Goal: Task Accomplishment & Management: Complete application form

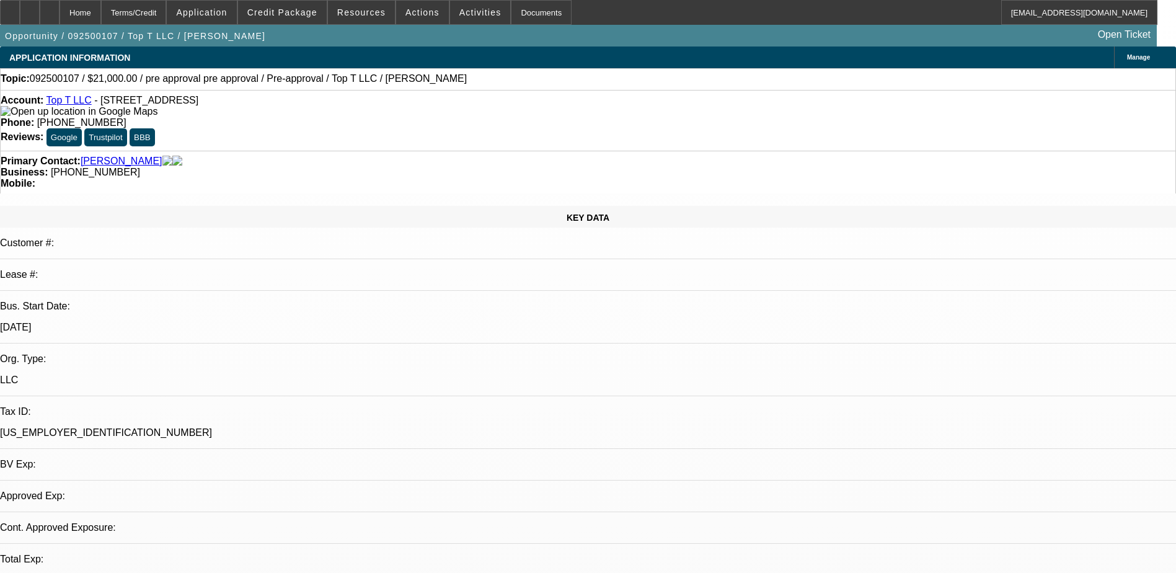
select select "0"
select select "0.1"
select select "0"
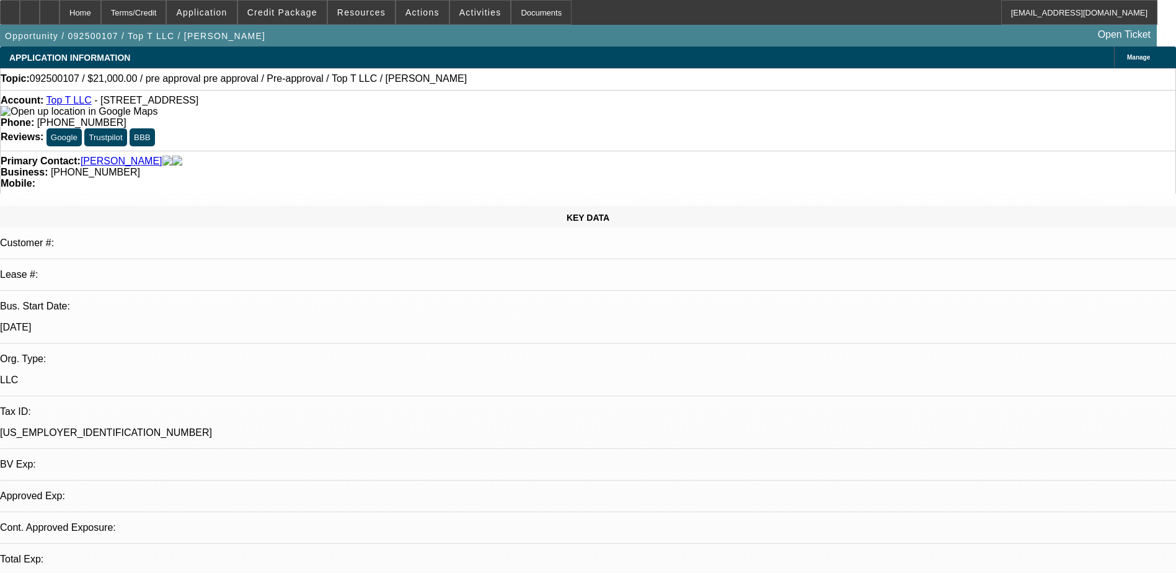
select select "0.1"
select select "1"
select select "4"
select select "1"
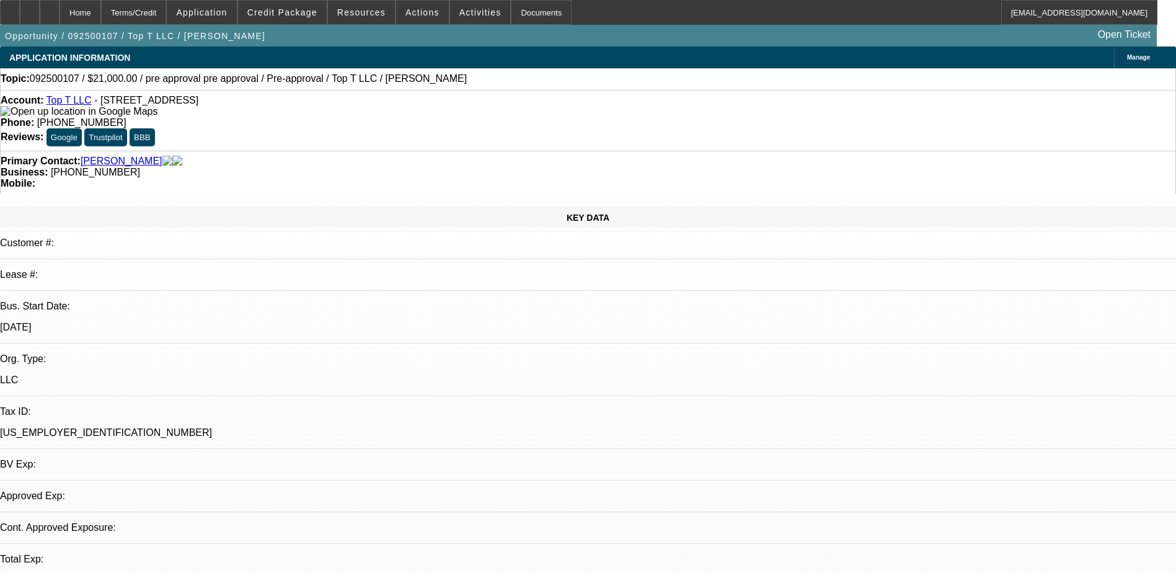
select select "1"
select select "4"
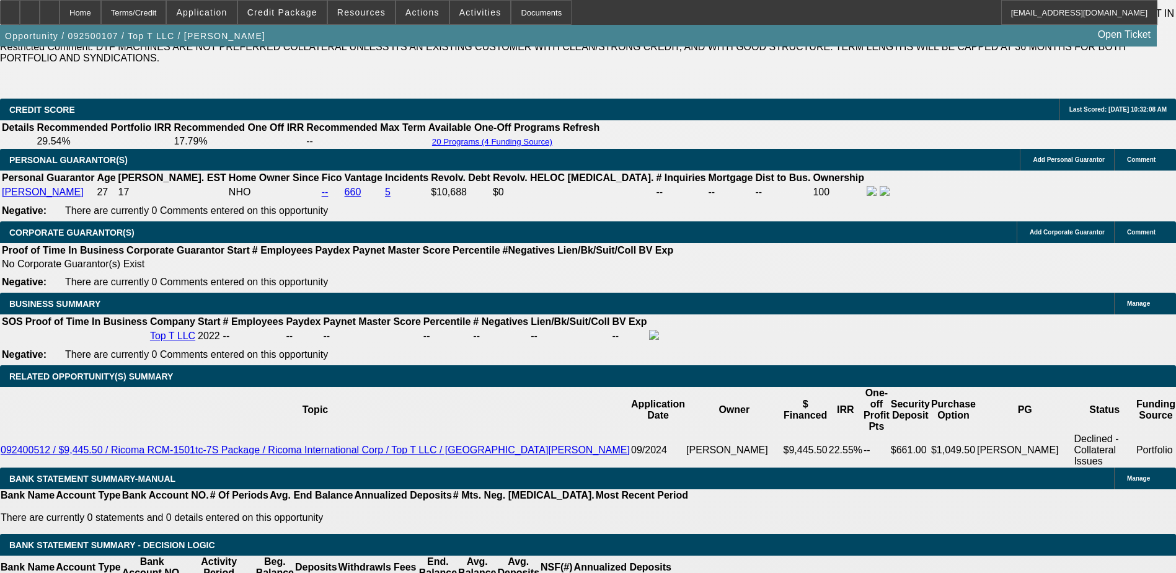
scroll to position [1669, 0]
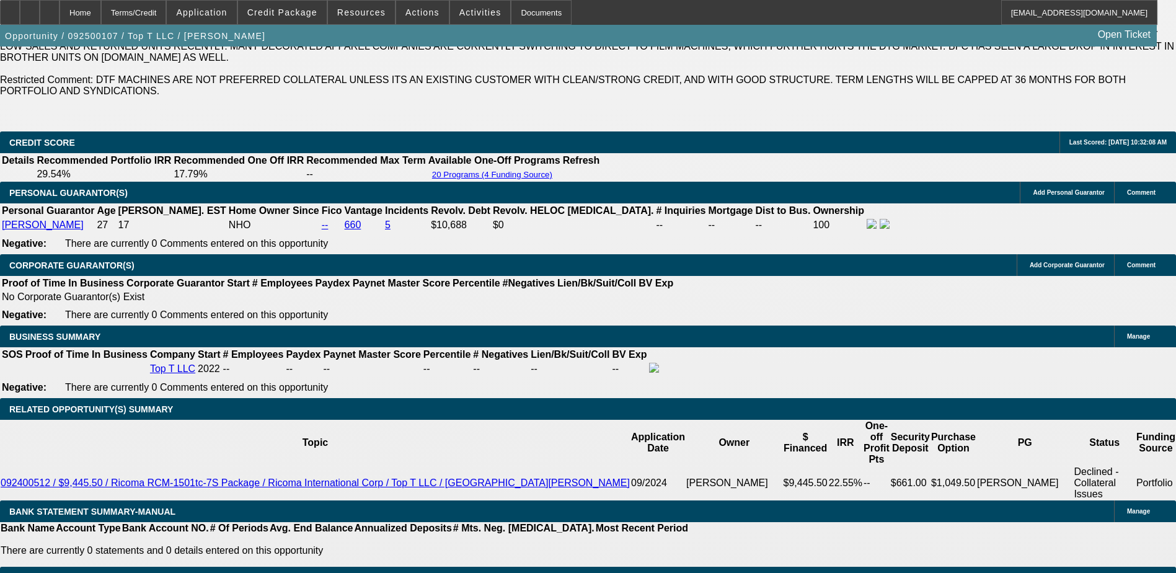
scroll to position [1855, 0]
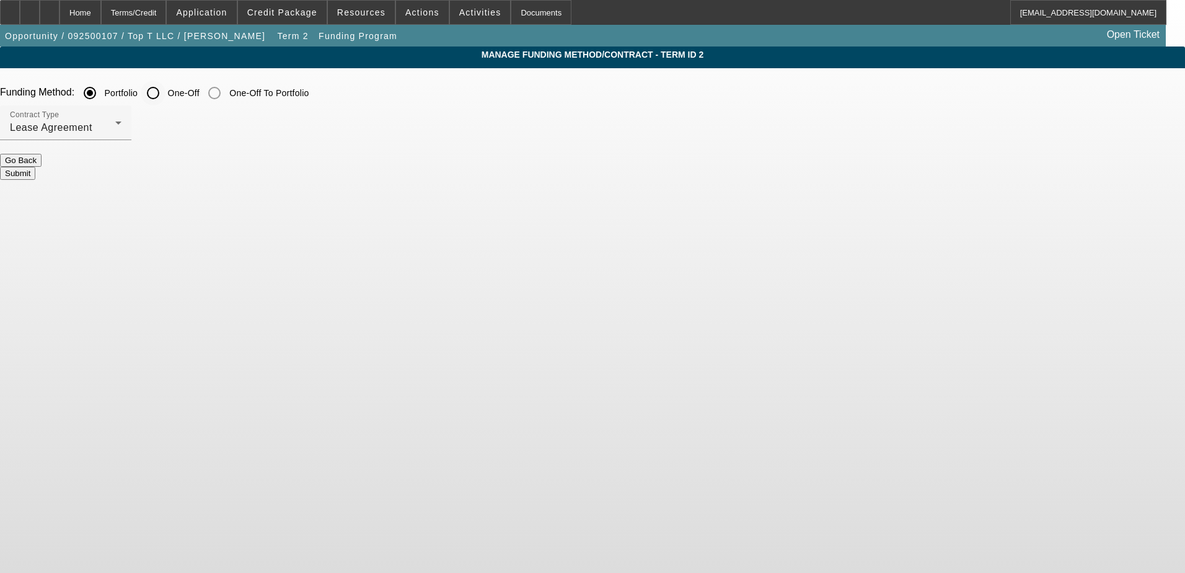
click at [166, 95] on input "One-Off" at bounding box center [153, 93] width 25 height 25
radio input "true"
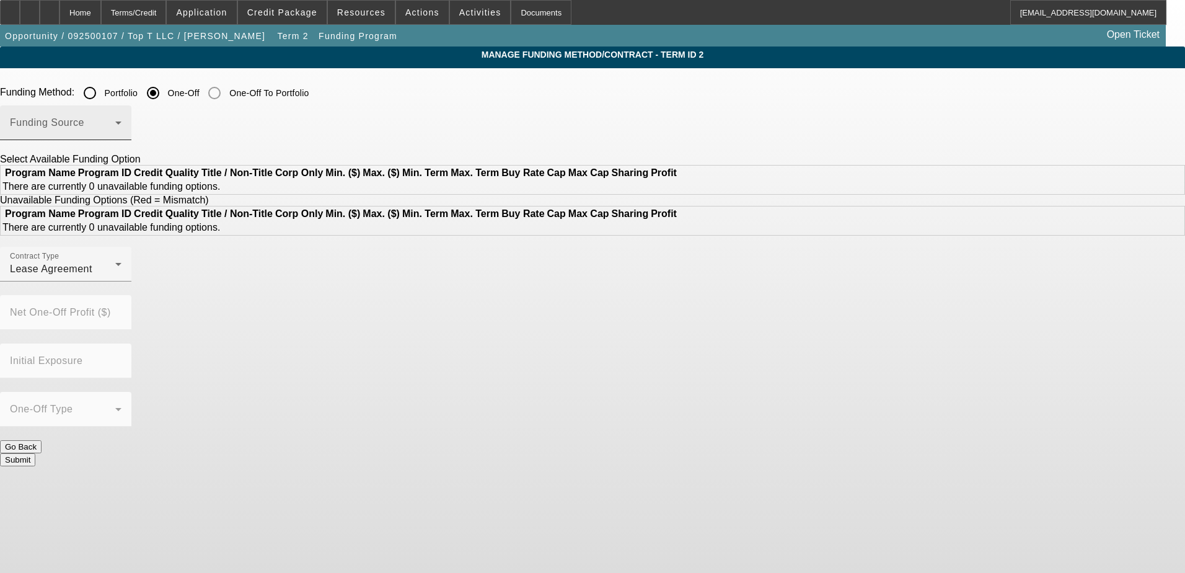
click at [115, 131] on span at bounding box center [62, 127] width 105 height 15
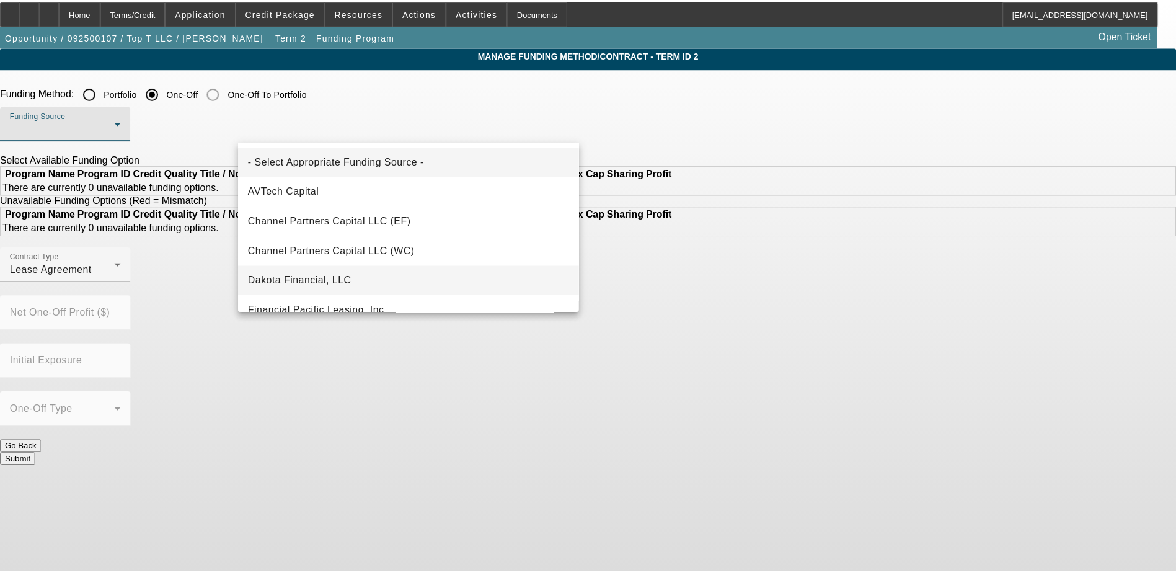
scroll to position [62, 0]
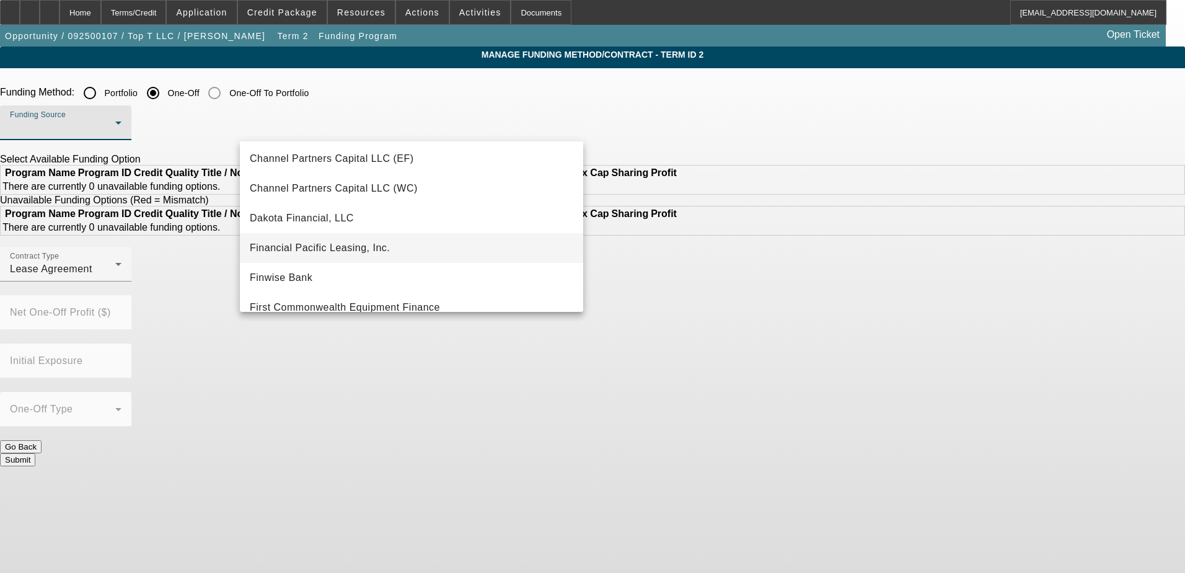
click at [351, 247] on span "Financial Pacific Leasing, Inc." at bounding box center [320, 248] width 140 height 15
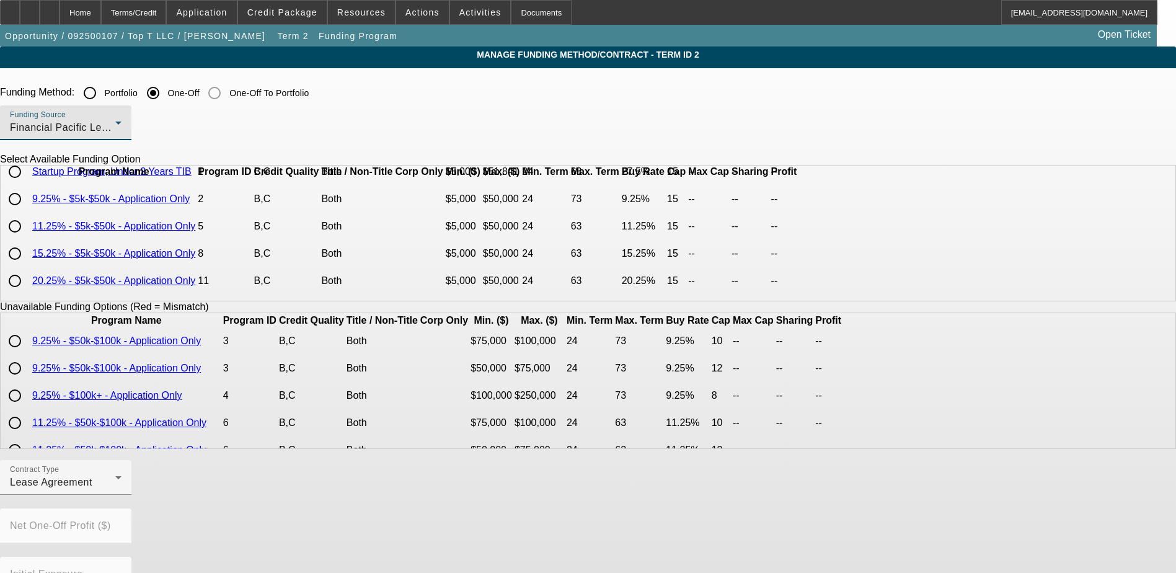
scroll to position [0, 0]
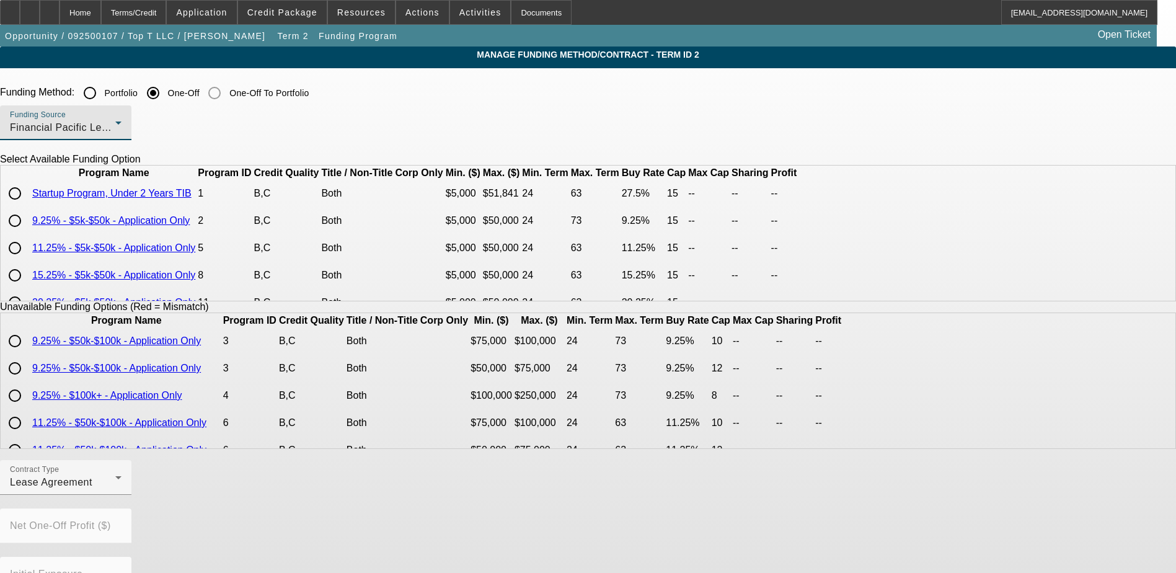
click at [27, 233] on input "radio" at bounding box center [14, 220] width 25 height 25
radio input "true"
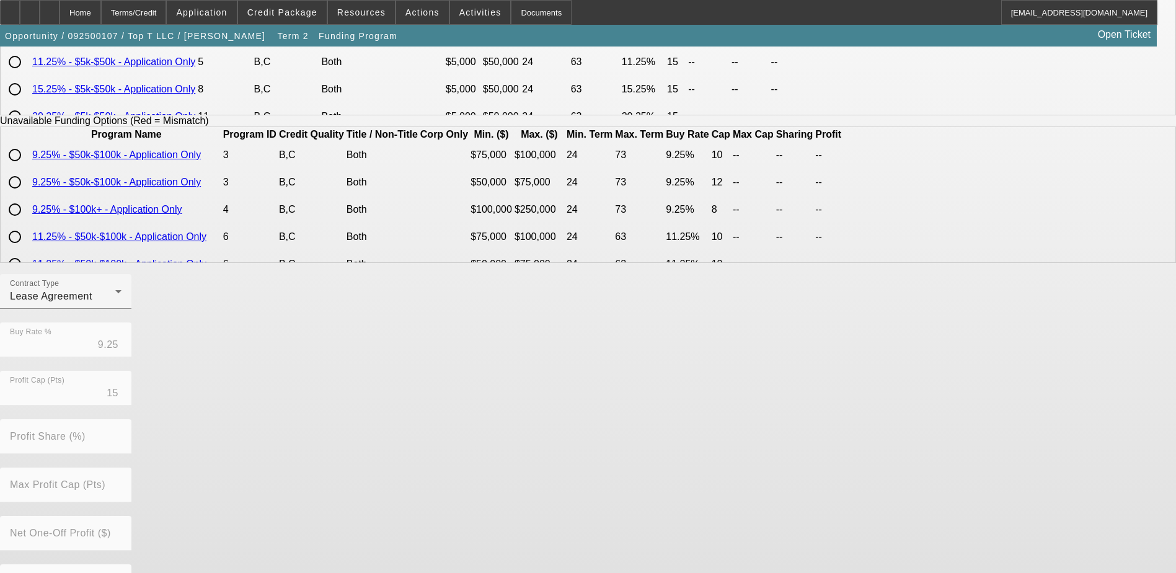
scroll to position [273, 0]
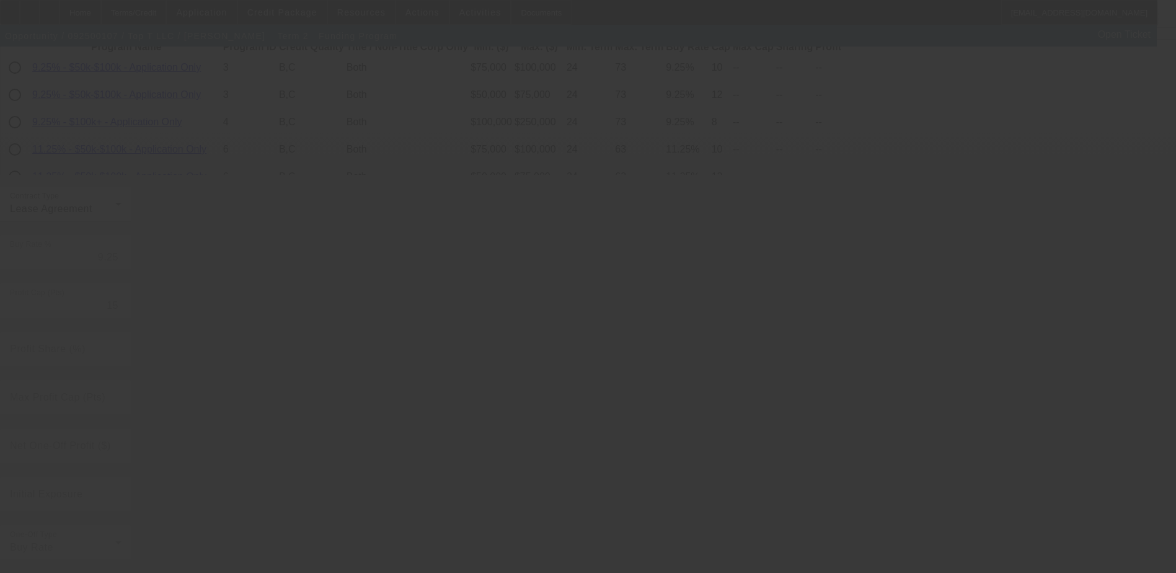
radio input "true"
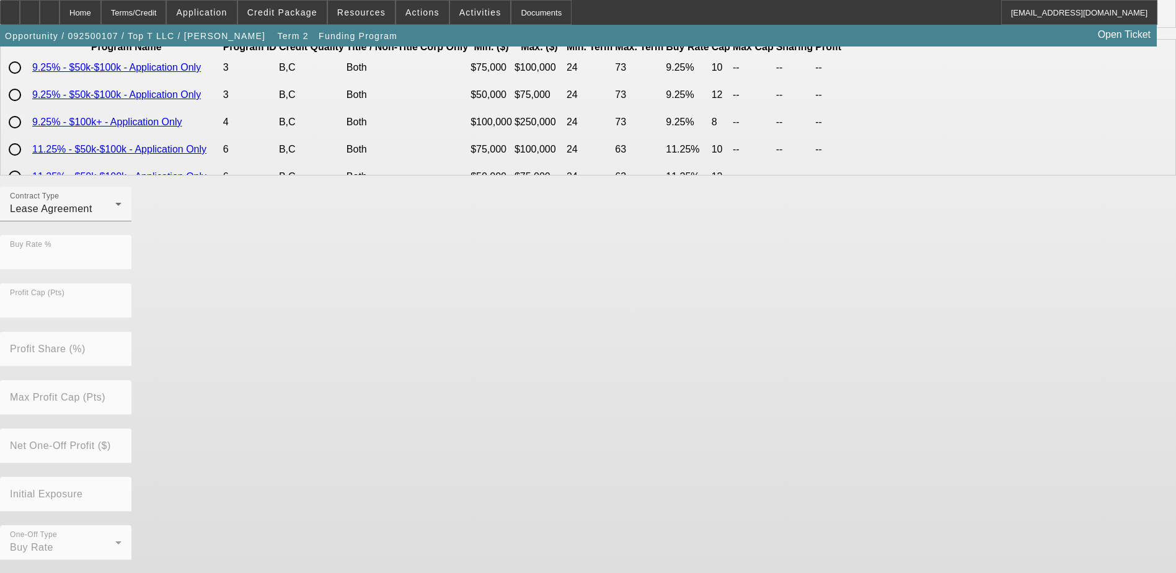
scroll to position [0, 0]
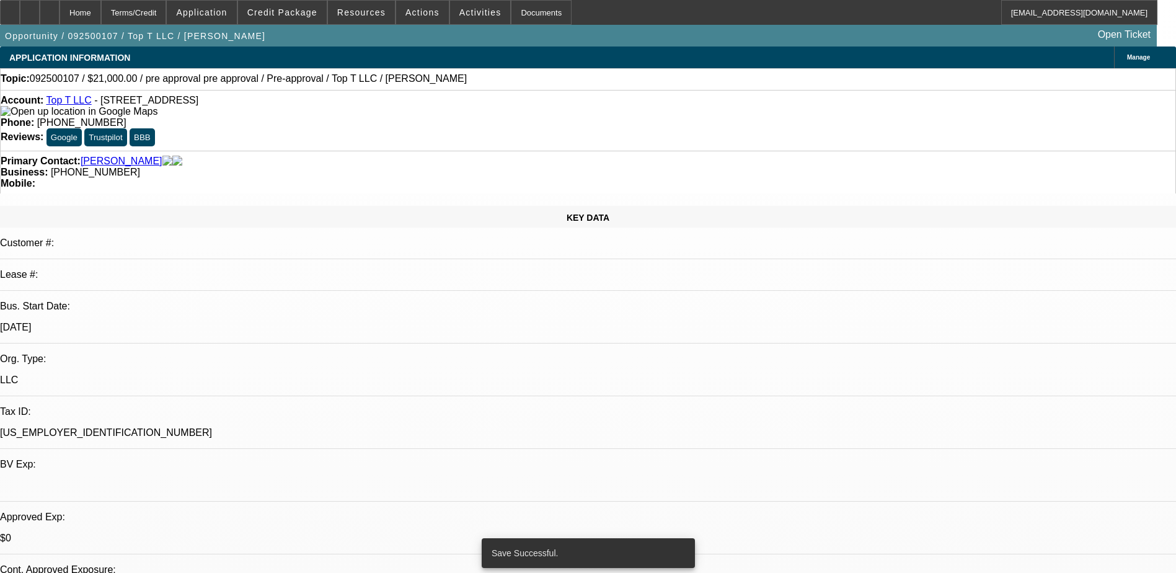
select select "0"
select select "0.1"
select select "4"
select select "0"
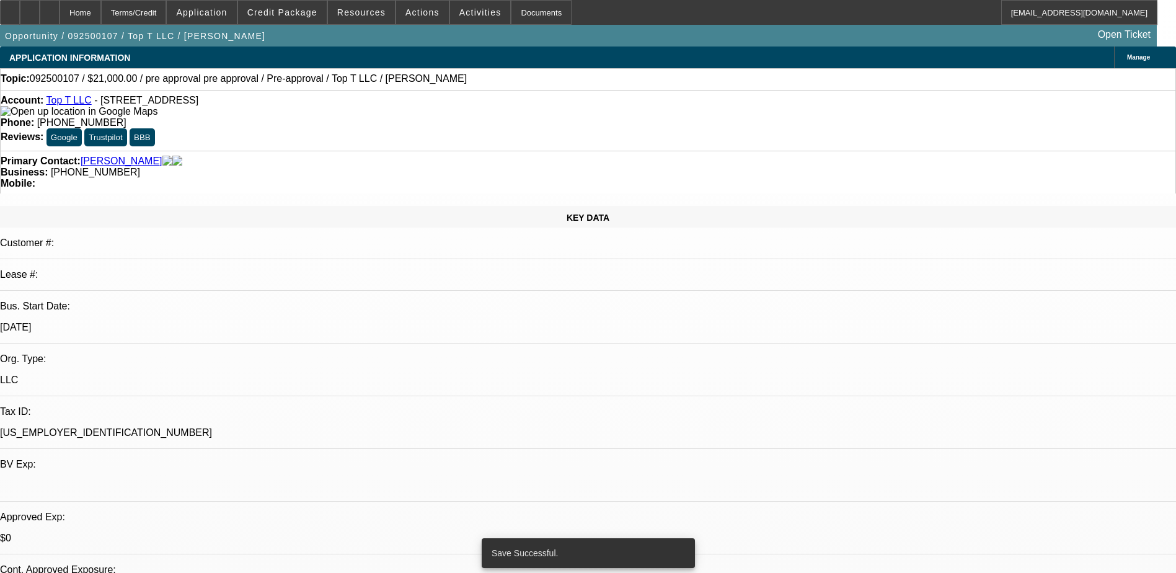
select select "0"
select select "0.1"
select select "4"
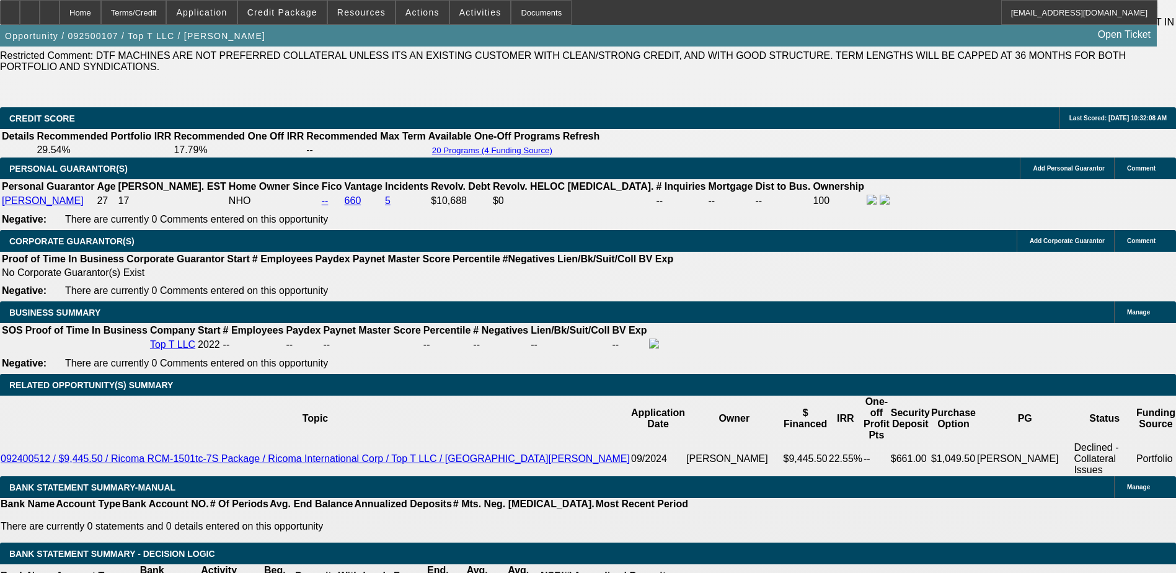
scroll to position [1860, 0]
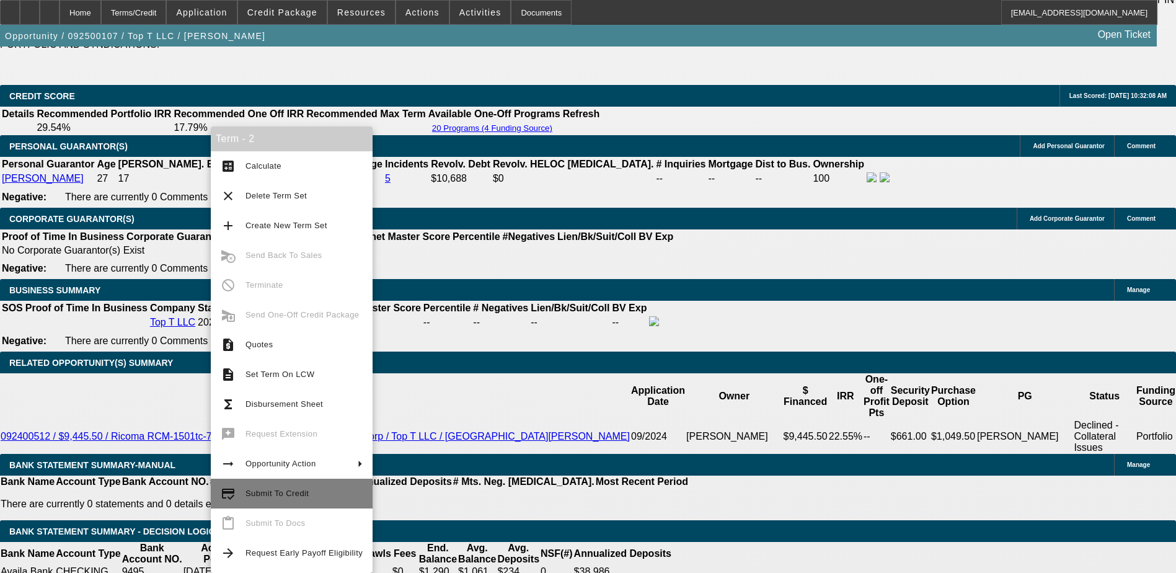
click at [286, 488] on span "Submit To Credit" at bounding box center [303, 493] width 117 height 15
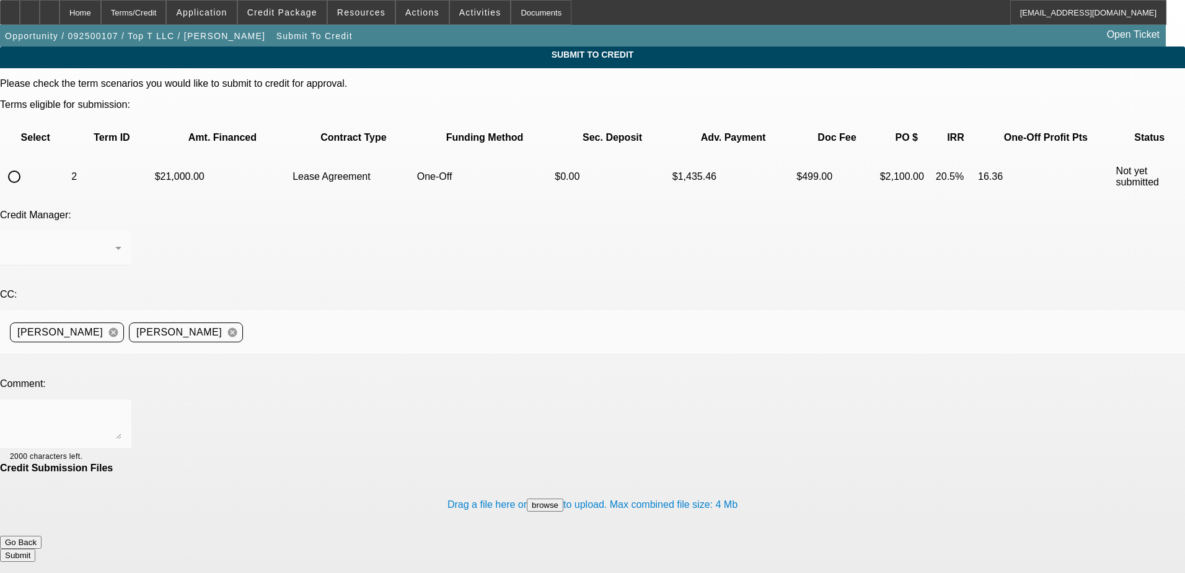
click at [27, 164] on input "radio" at bounding box center [14, 176] width 25 height 25
radio input "true"
click at [121, 409] on textarea at bounding box center [66, 424] width 112 height 30
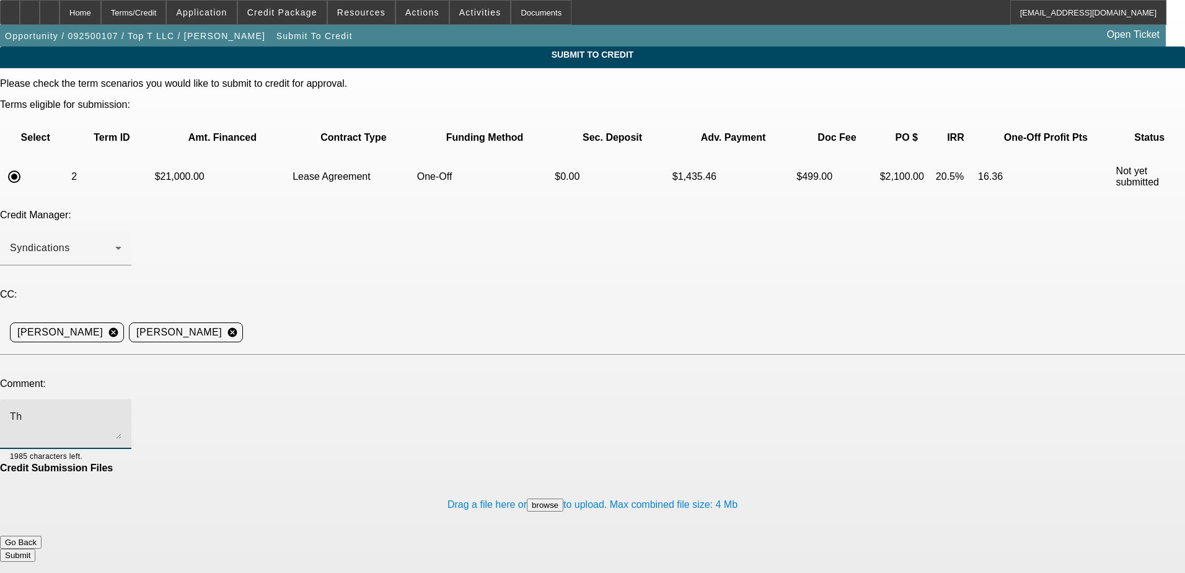
type textarea "T"
type textarea "Can we try FinPac on this one?"
click at [101, 8] on div "Home" at bounding box center [81, 12] width 42 height 25
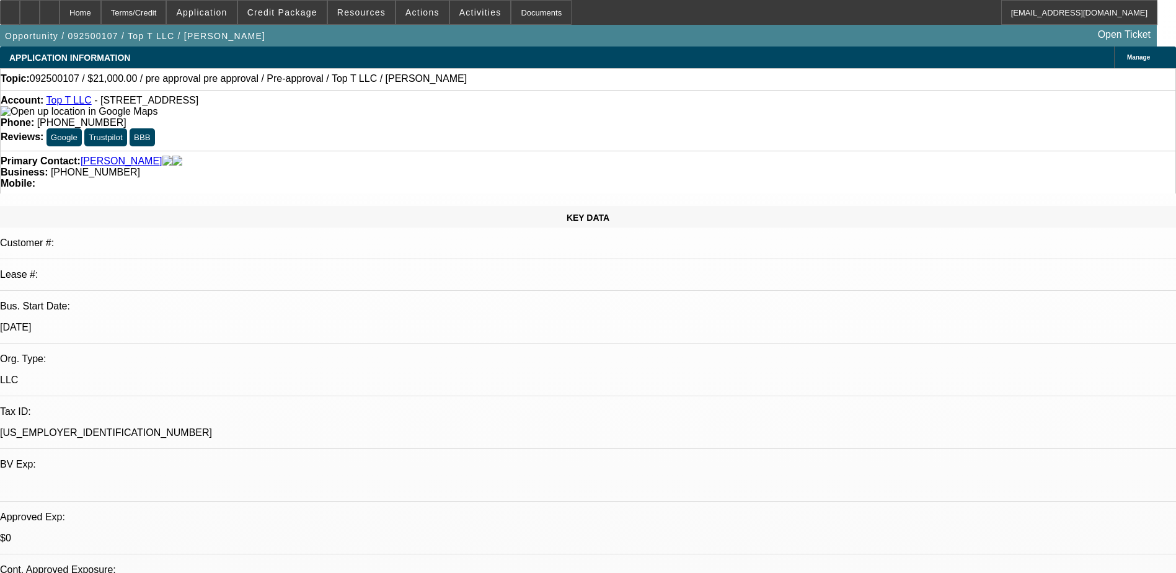
select select "0"
select select "0.1"
select select "4"
select select "0"
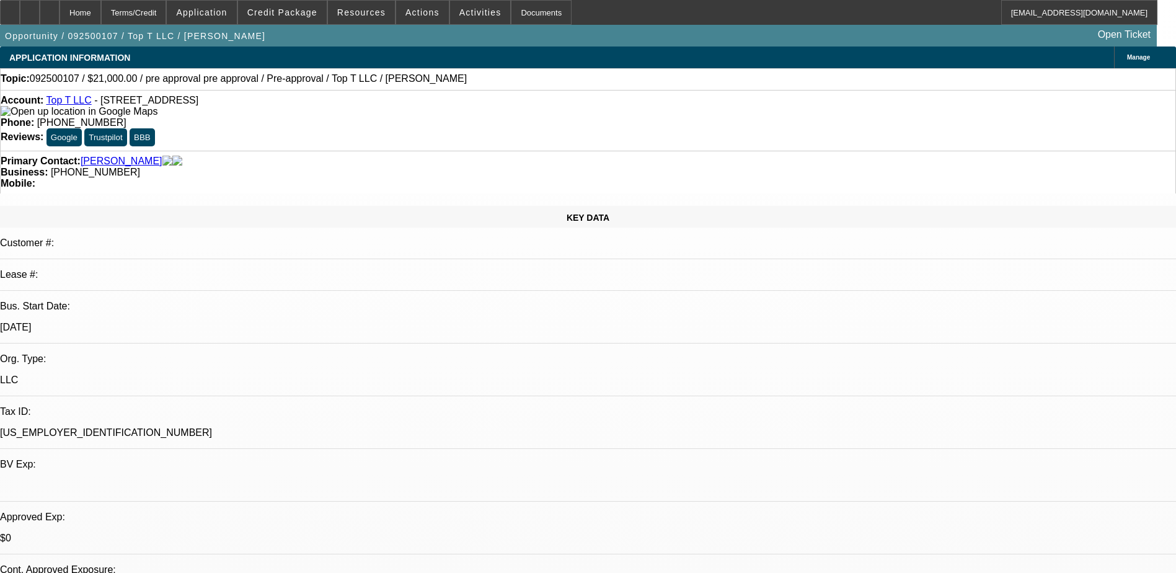
select select "0"
select select "0.1"
select select "4"
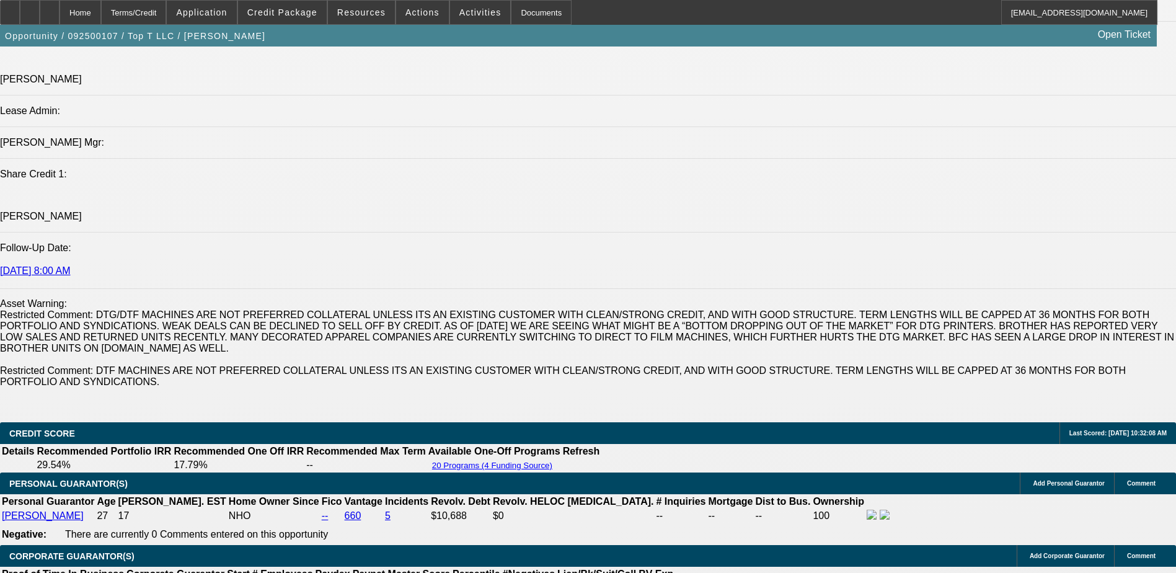
scroll to position [1736, 0]
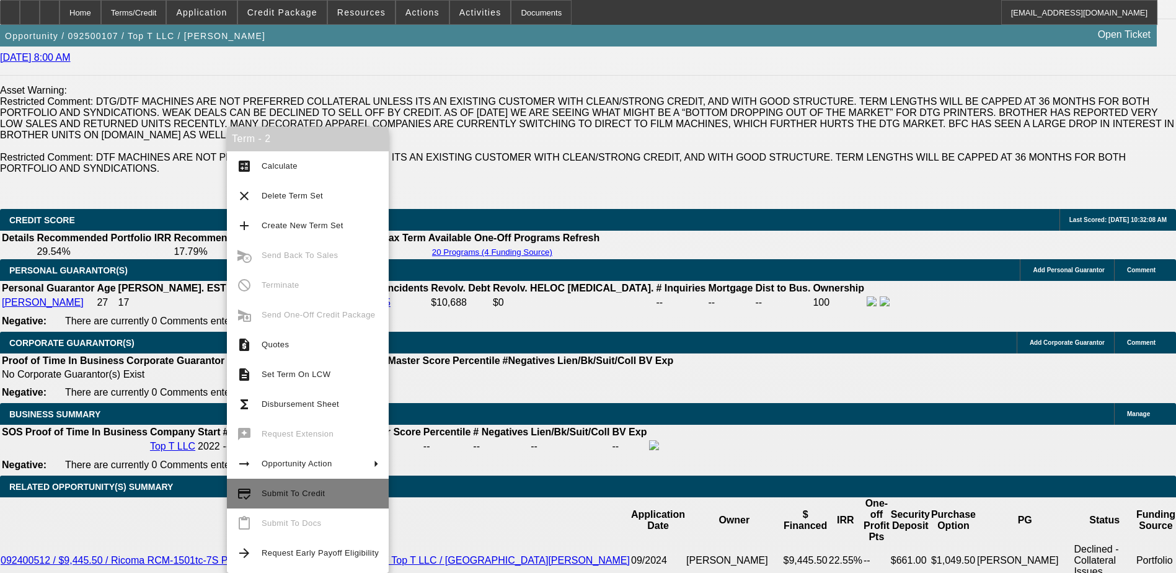
click at [310, 490] on span "Submit To Credit" at bounding box center [293, 492] width 63 height 9
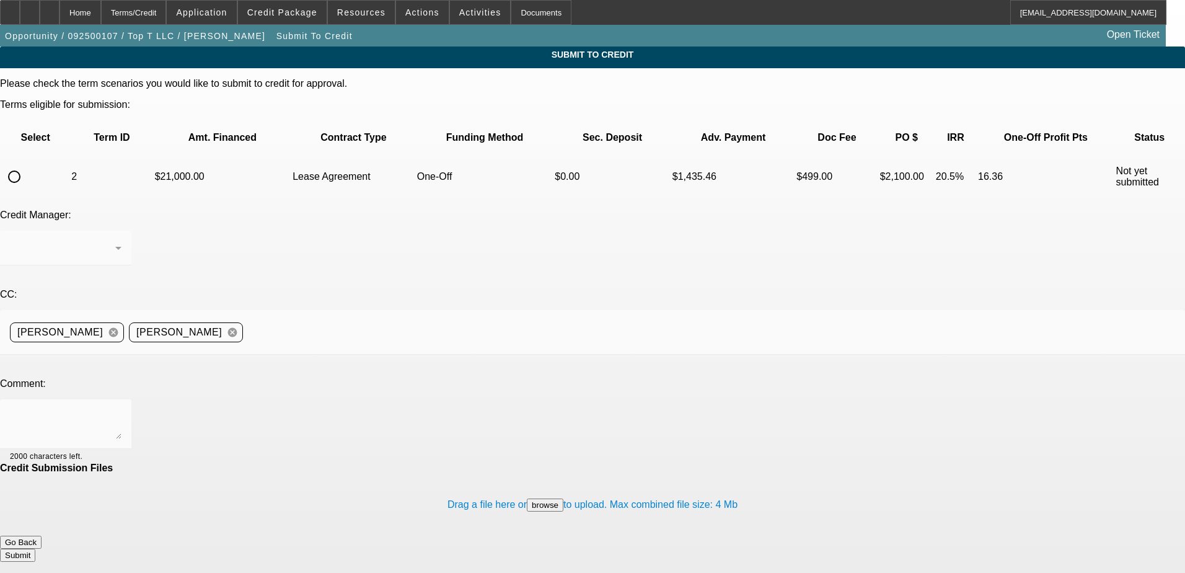
click at [27, 164] on input "radio" at bounding box center [14, 176] width 25 height 25
radio input "true"
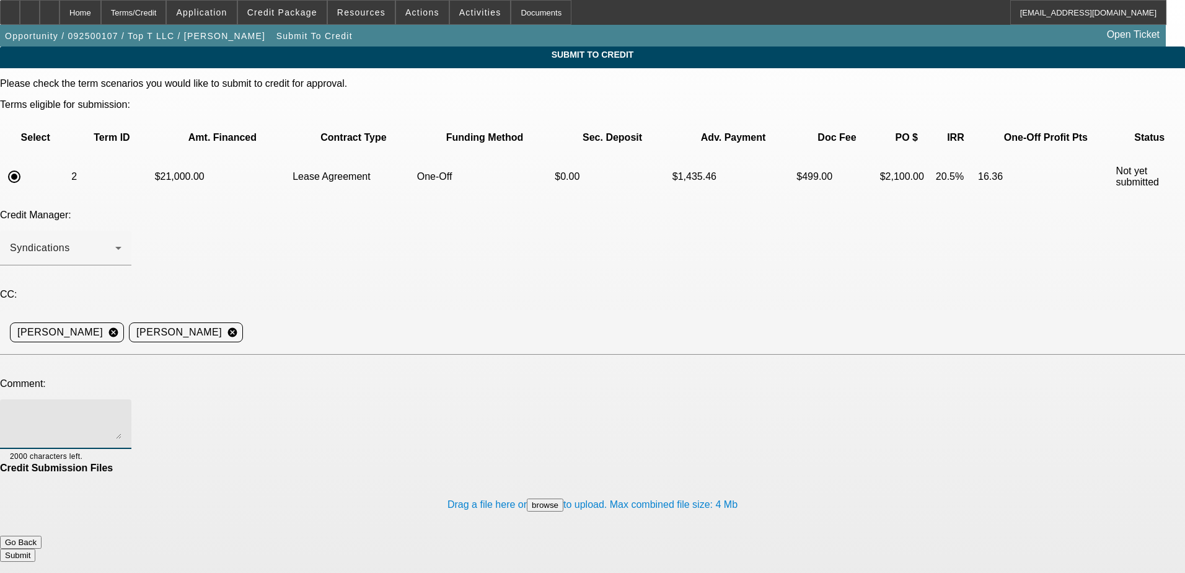
click at [121, 409] on textarea at bounding box center [66, 424] width 112 height 30
click at [121, 409] on textarea "Thanks [PERSON_NAME], can we try Fin Pac for a pre-approval?" at bounding box center [66, 424] width 112 height 30
click at [121, 409] on textarea "Thanks [PERSON_NAME], can we try Fin Pac for this pre-approval?" at bounding box center [66, 424] width 112 height 30
type textarea "Can we try Fin Pac for this pre-approval?"
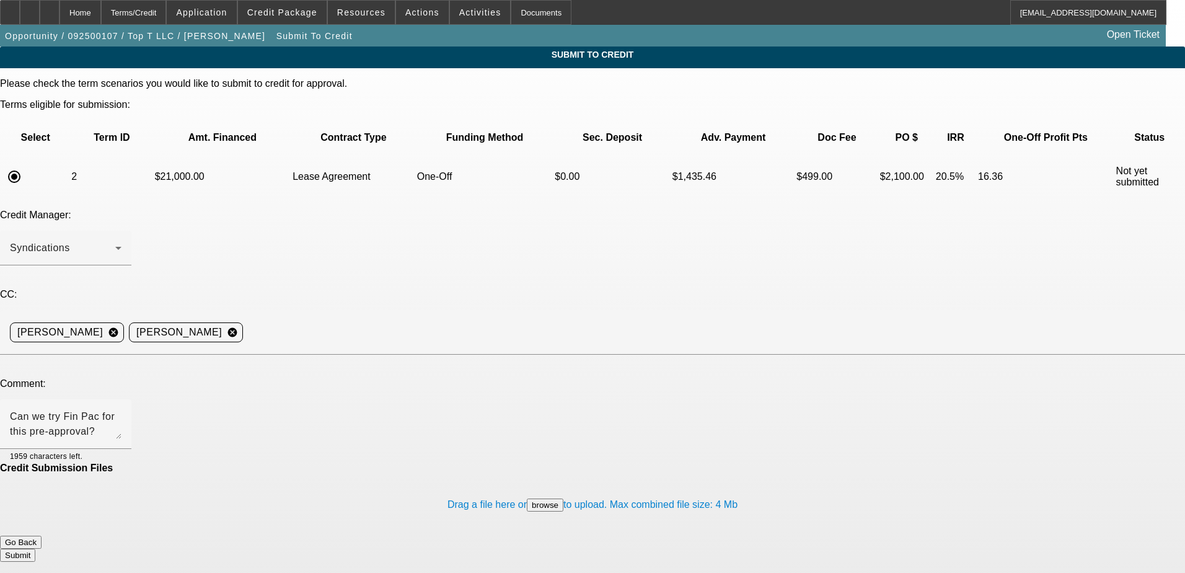
click at [35, 549] on button "Submit" at bounding box center [17, 555] width 35 height 13
